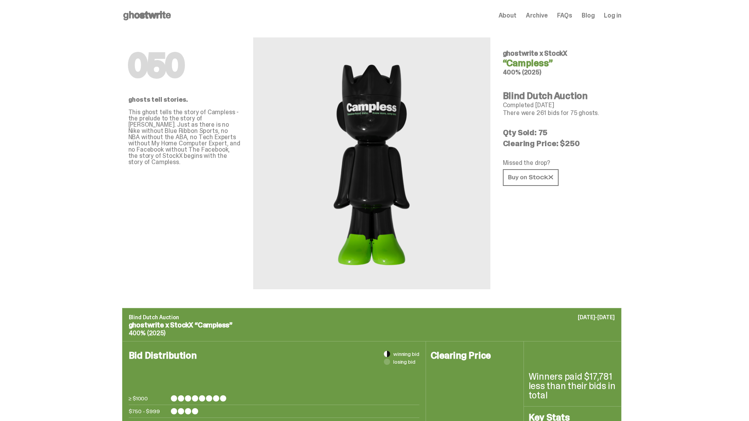
scroll to position [379, 0]
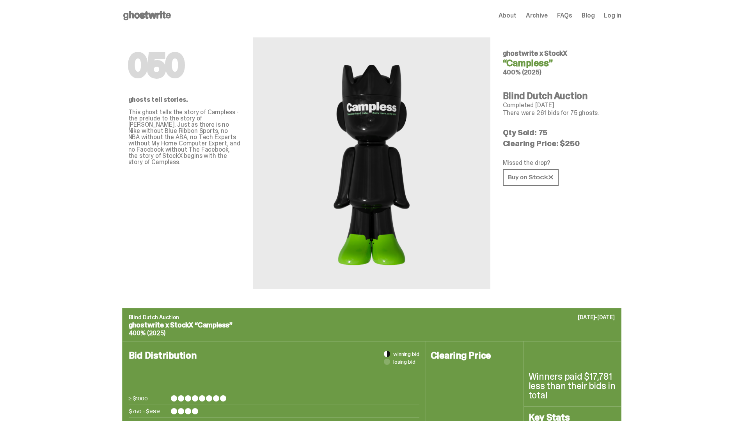
scroll to position [758, 0]
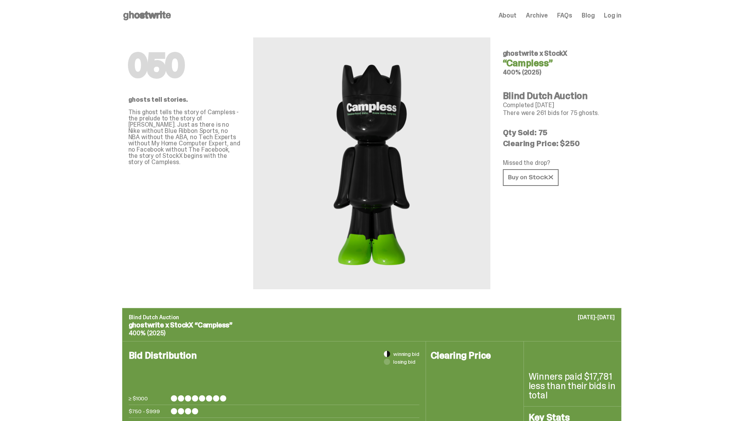
scroll to position [758, 0]
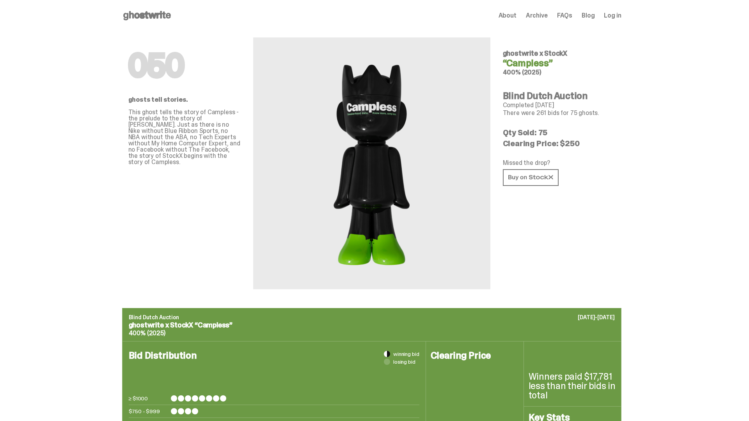
scroll to position [1232, 0]
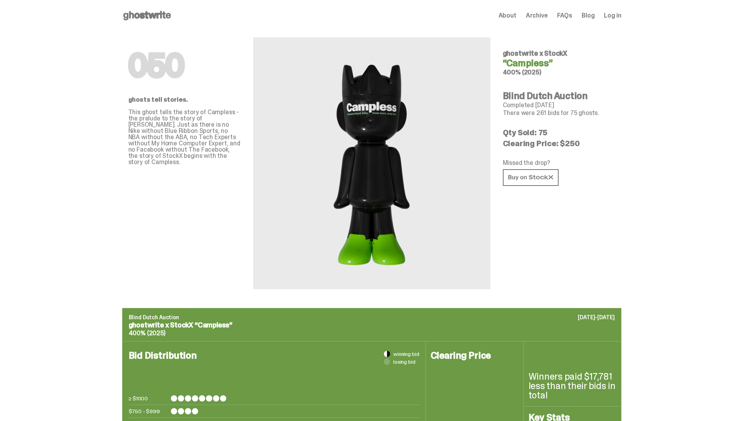
scroll to position [1232, 0]
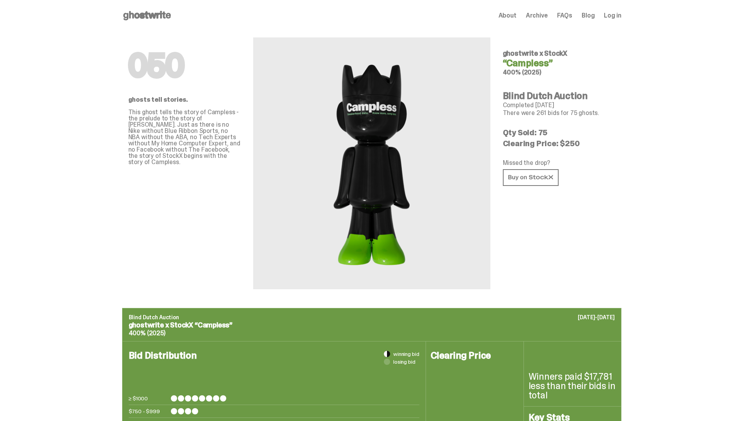
scroll to position [1232, 0]
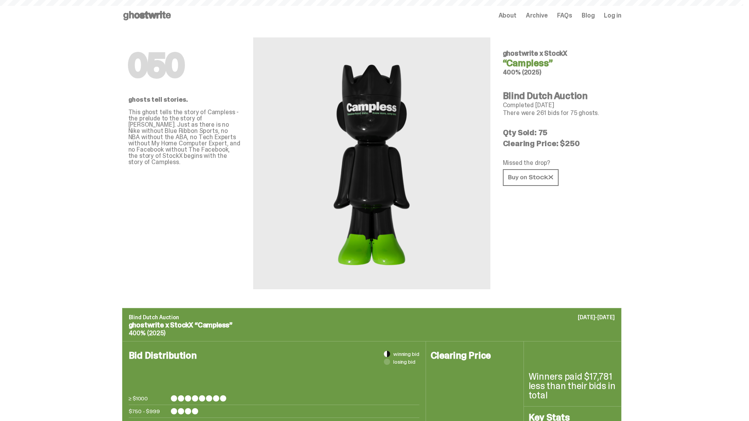
scroll to position [1232, 0]
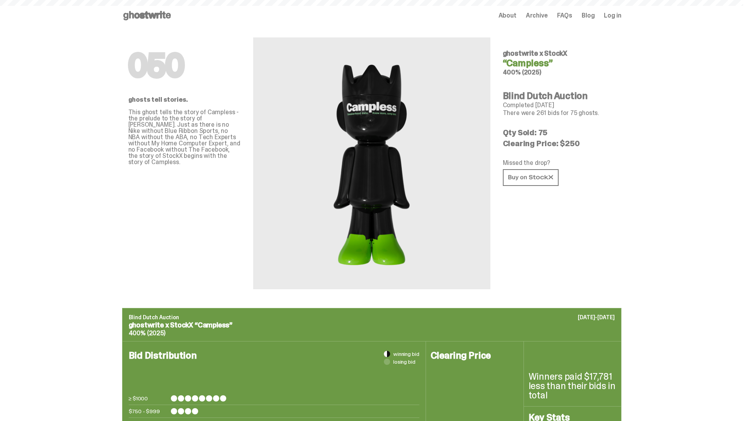
scroll to position [1232, 0]
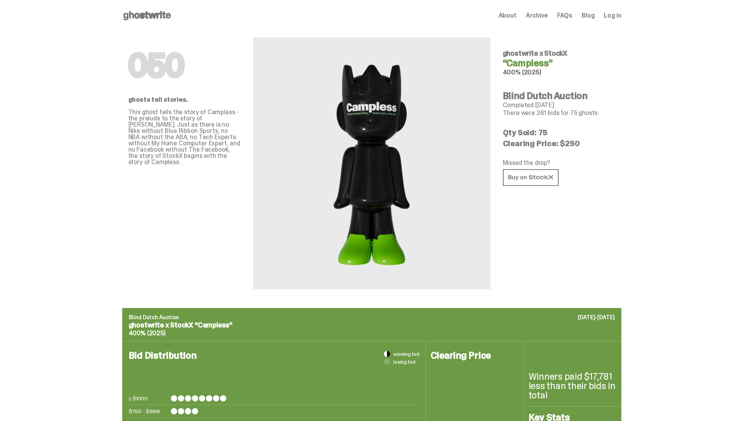
scroll to position [1232, 0]
